Goal: Task Accomplishment & Management: Manage account settings

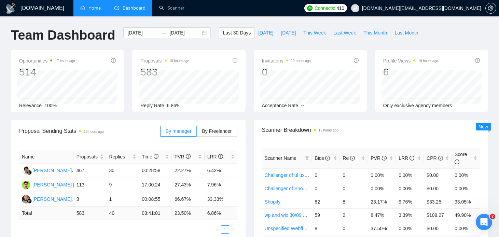
click at [94, 10] on link "Home" at bounding box center [90, 8] width 20 height 6
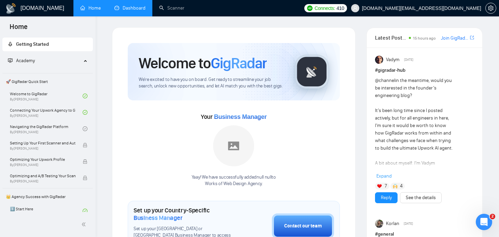
click at [120, 7] on link "Dashboard" at bounding box center [129, 8] width 31 height 6
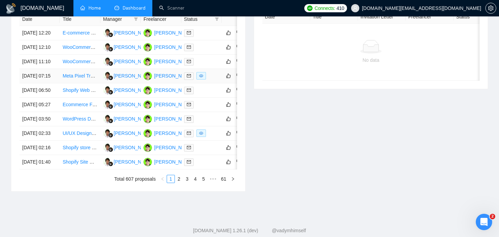
scroll to position [296, 0]
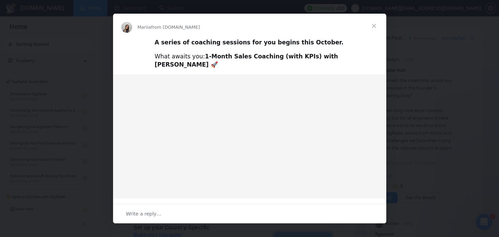
click at [373, 26] on span "Close" at bounding box center [374, 26] width 25 height 25
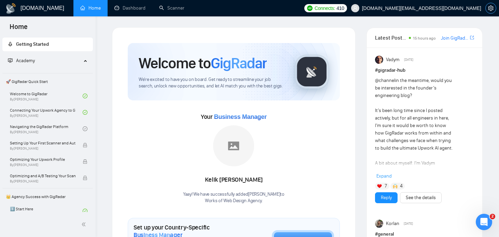
click at [490, 4] on button "button" at bounding box center [490, 8] width 11 height 11
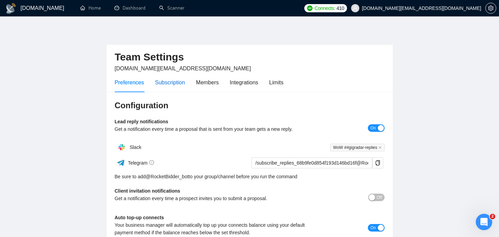
click at [174, 85] on div "Subscription" at bounding box center [170, 82] width 30 height 9
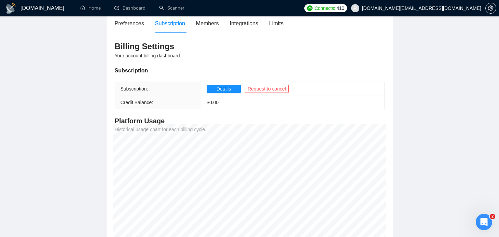
scroll to position [58, 0]
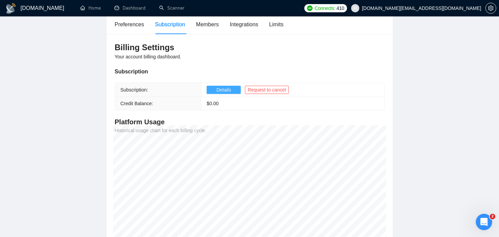
click at [212, 91] on button "Details" at bounding box center [224, 90] width 34 height 8
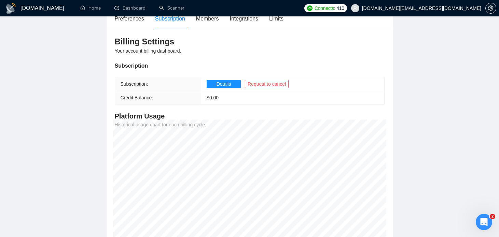
scroll to position [65, 0]
